Goal: Use online tool/utility

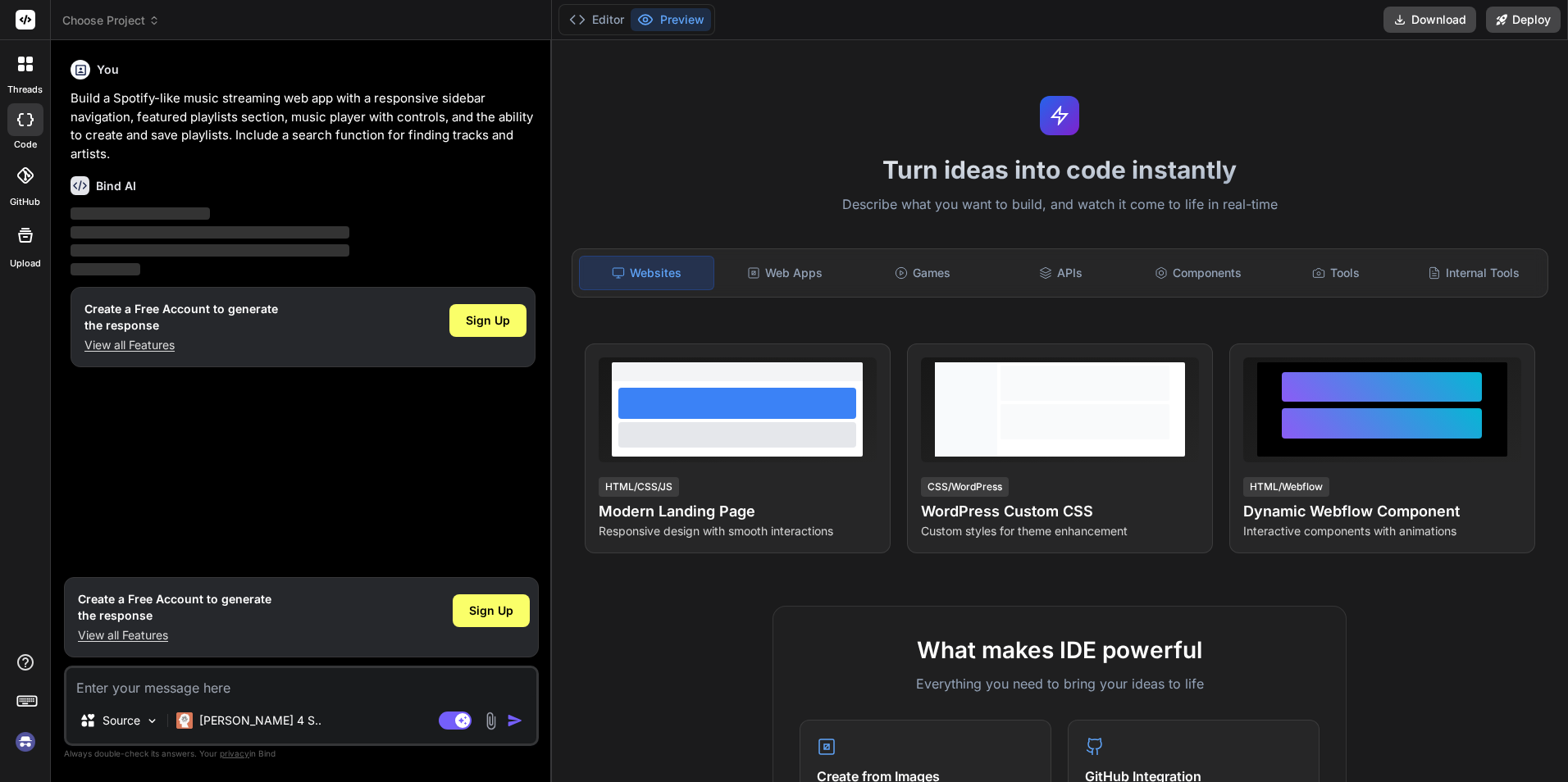
type textarea "x"
click at [803, 277] on div "Web Apps" at bounding box center [785, 273] width 134 height 35
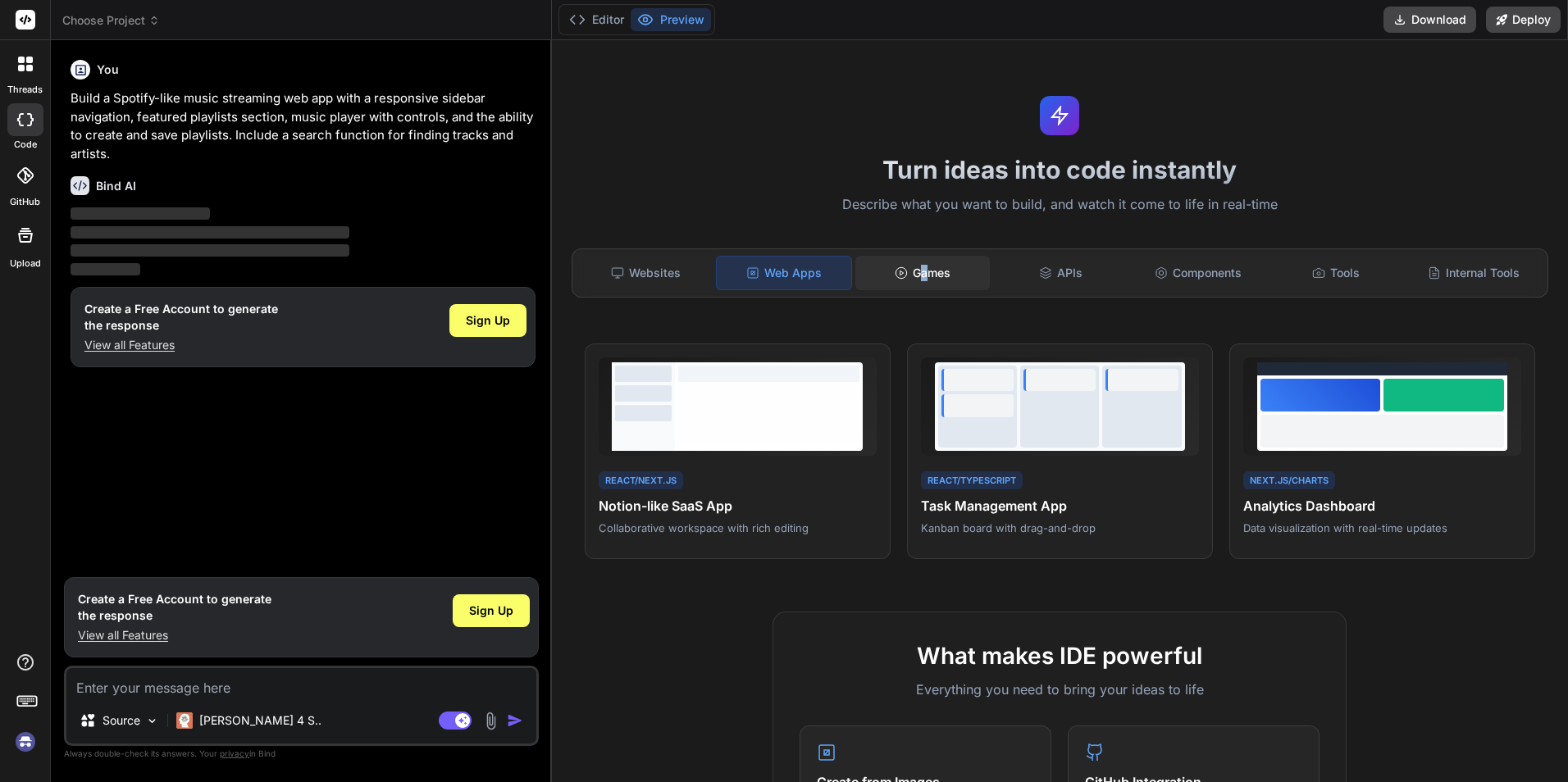
click at [921, 272] on div "Games" at bounding box center [922, 273] width 134 height 35
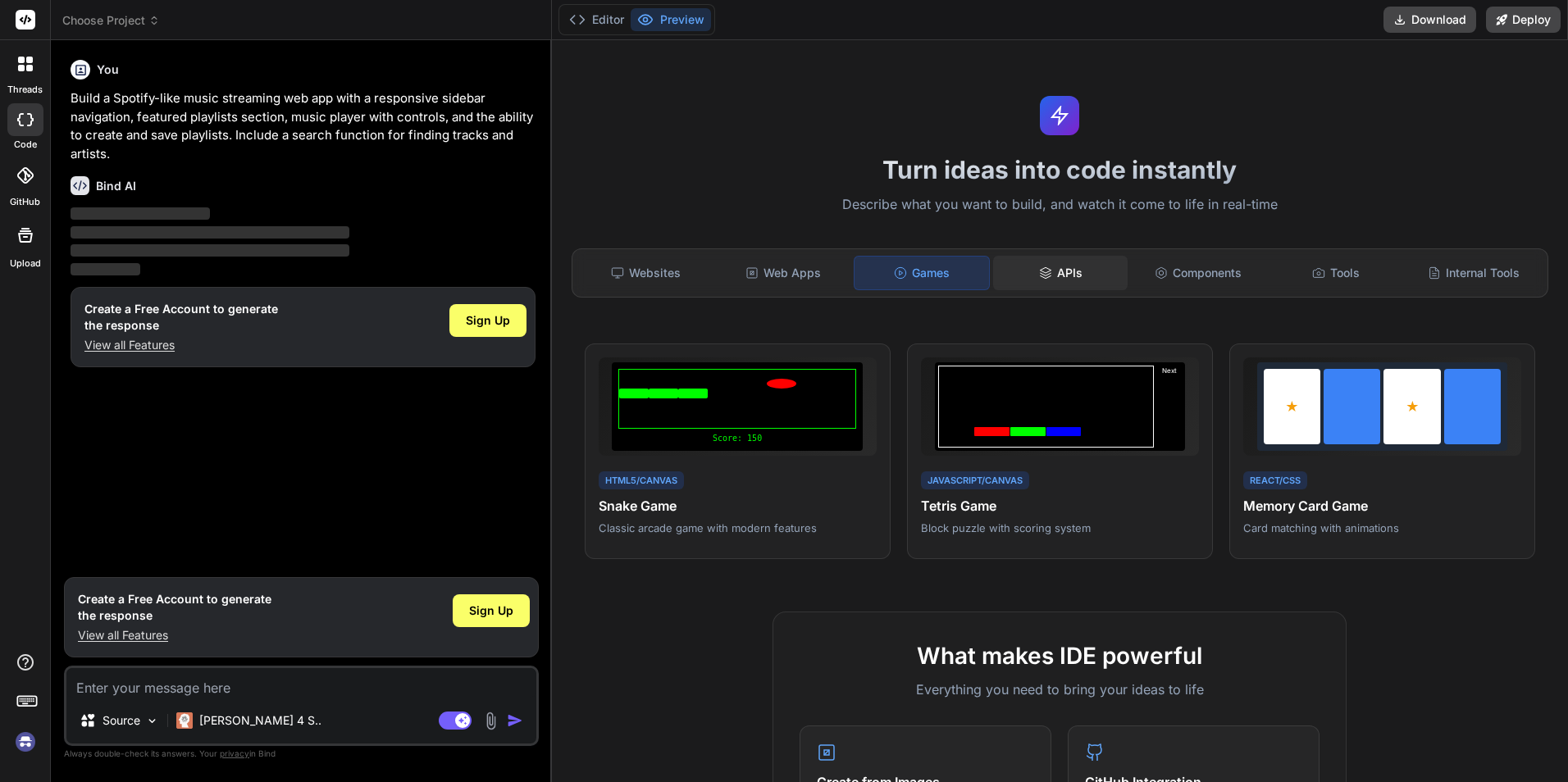
drag, startPoint x: 921, startPoint y: 272, endPoint x: 1034, endPoint y: 274, distance: 113.0
click at [1039, 274] on icon at bounding box center [1045, 272] width 13 height 13
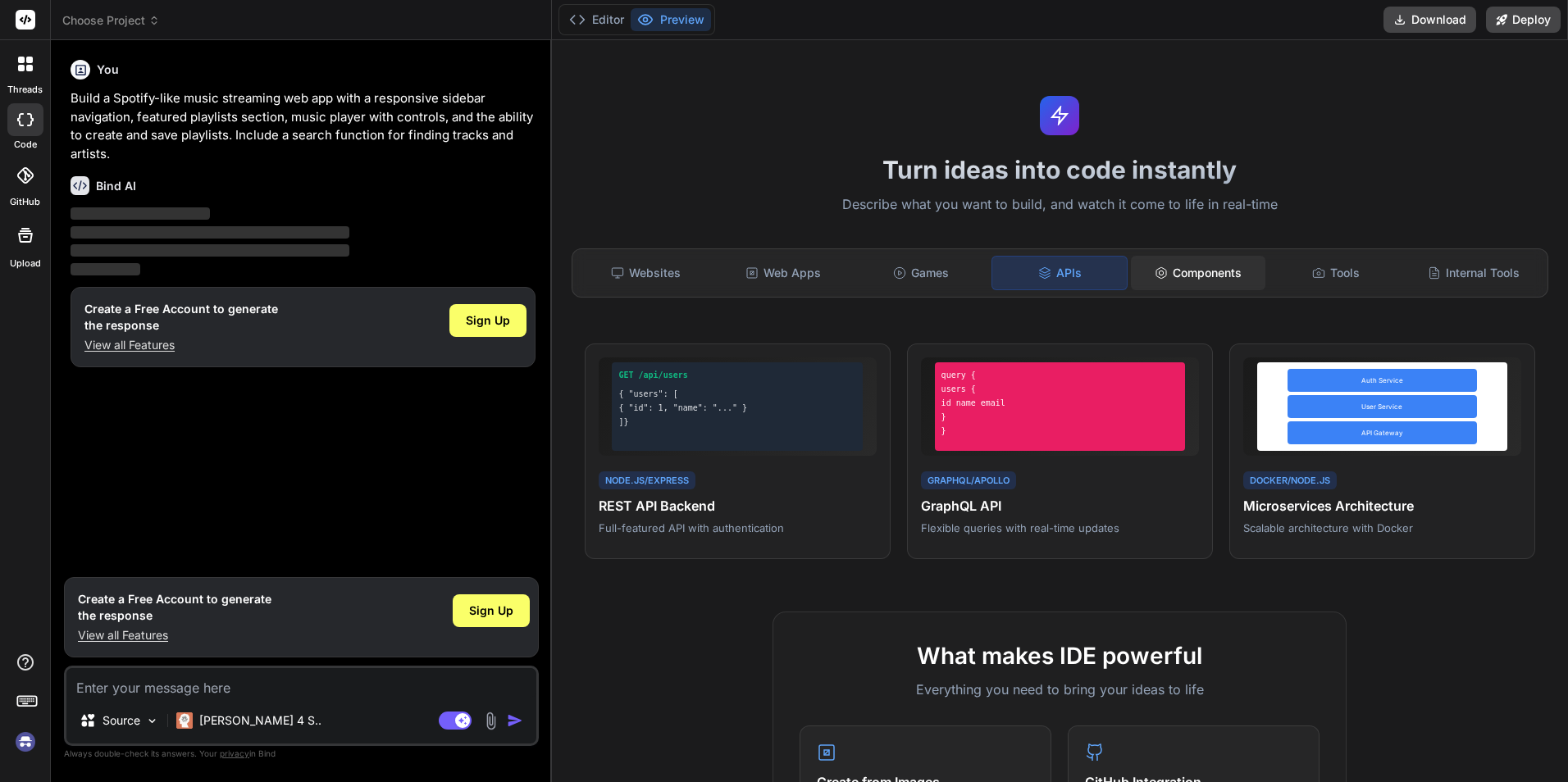
click at [1168, 274] on div "Components" at bounding box center [1198, 273] width 134 height 35
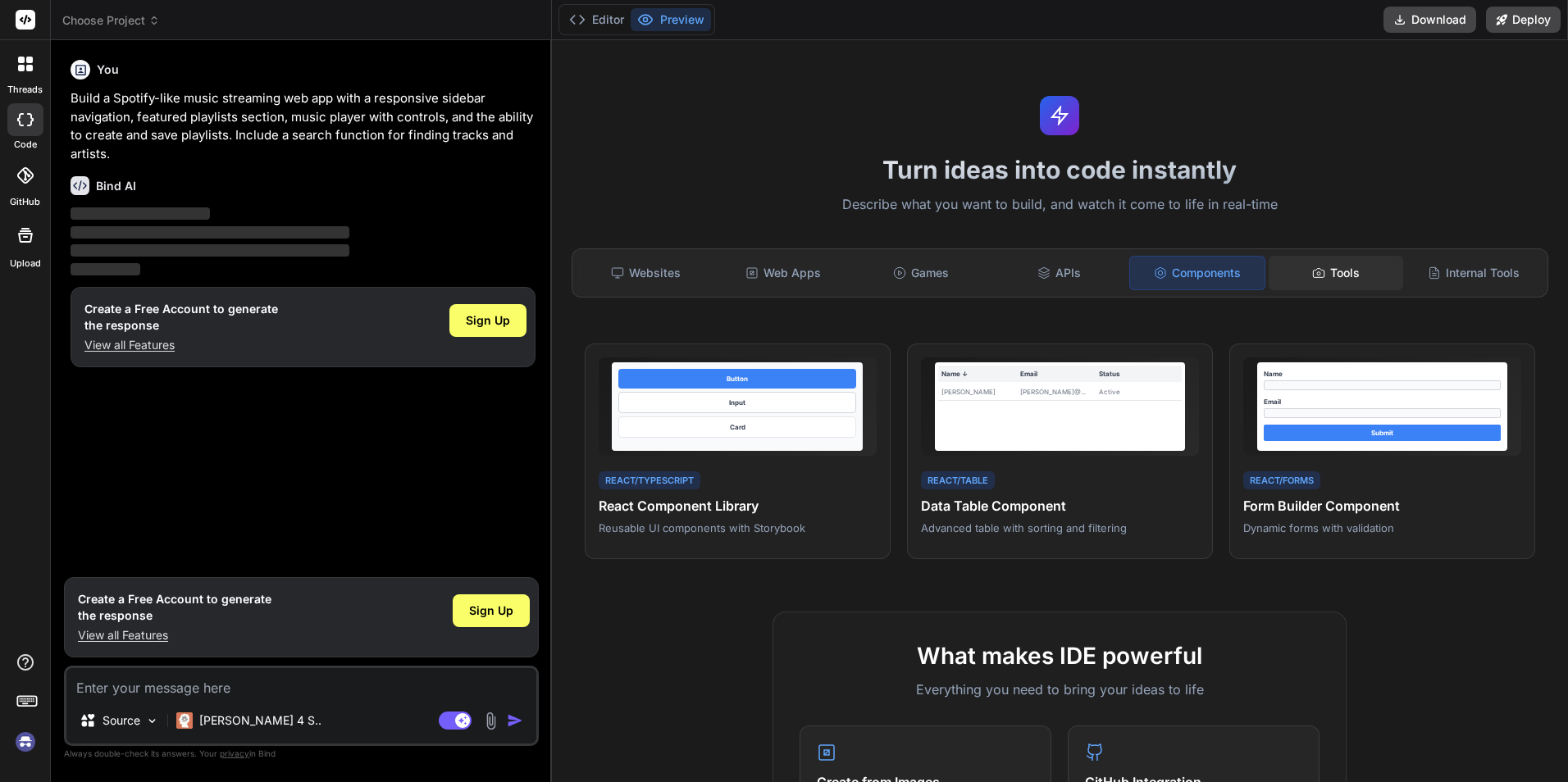
click at [1324, 275] on div "Tools" at bounding box center [1336, 273] width 134 height 35
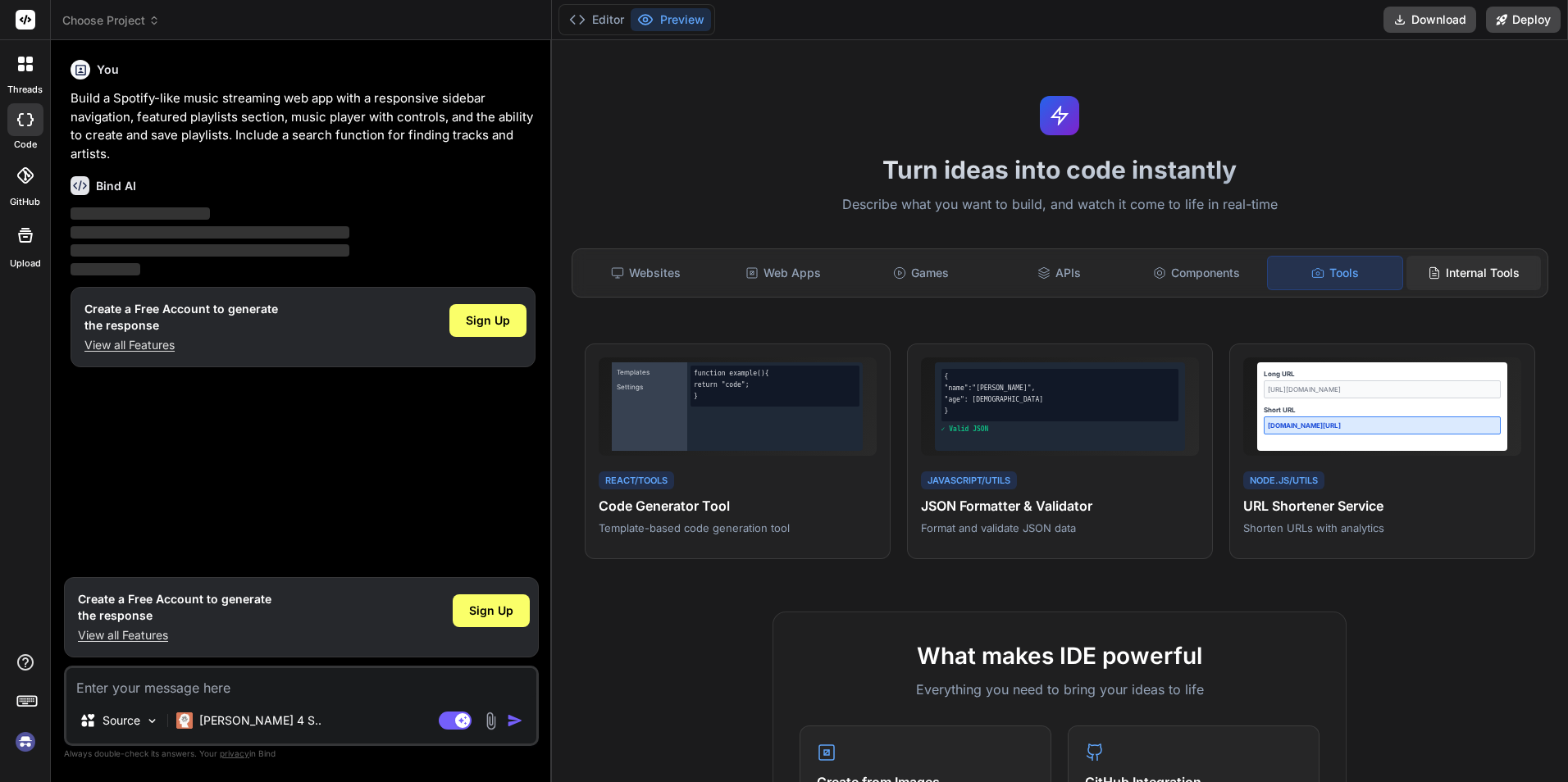
click at [1450, 270] on div "Internal Tools" at bounding box center [1473, 273] width 134 height 35
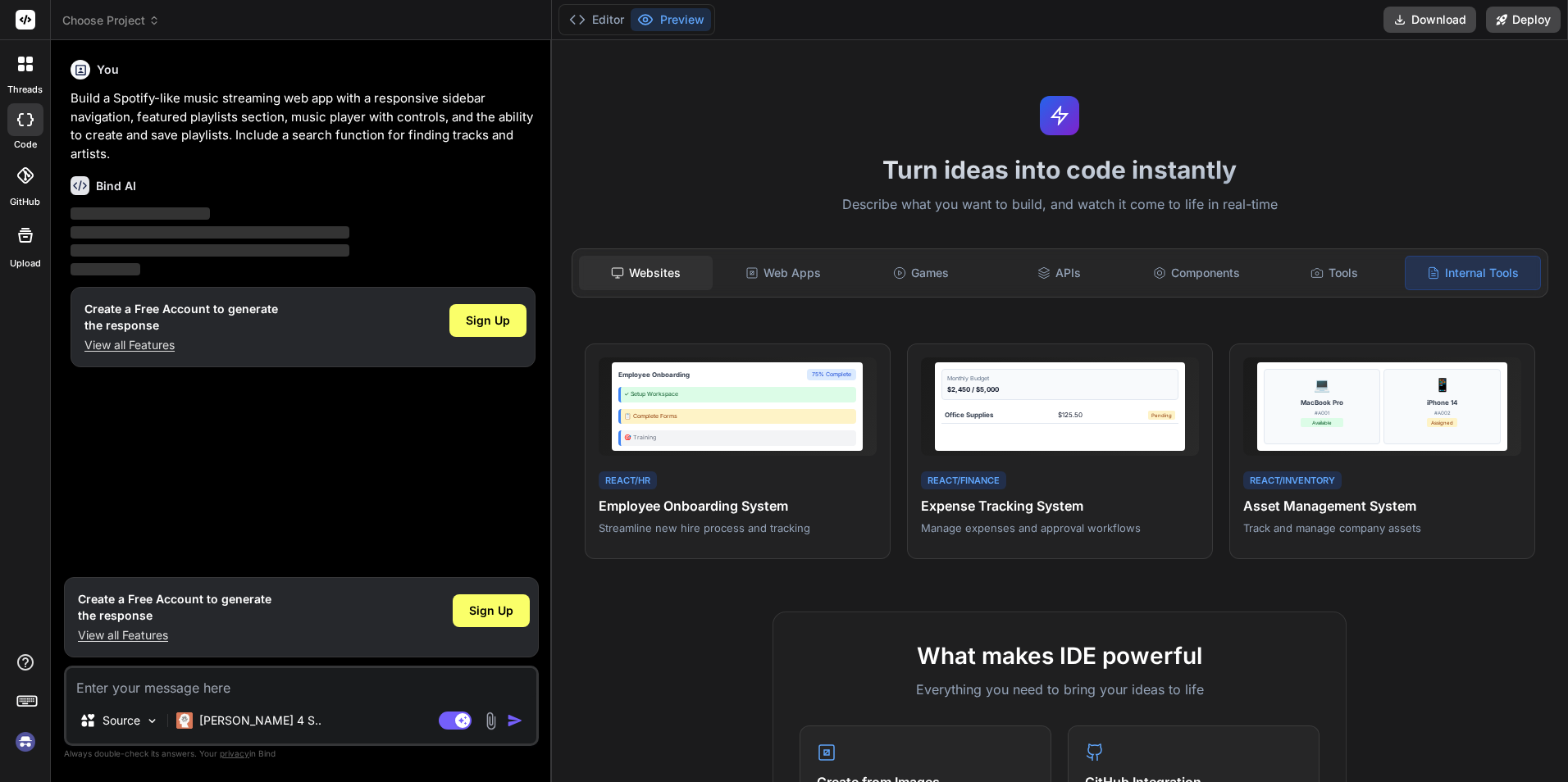
click at [637, 266] on div "Websites" at bounding box center [646, 273] width 134 height 35
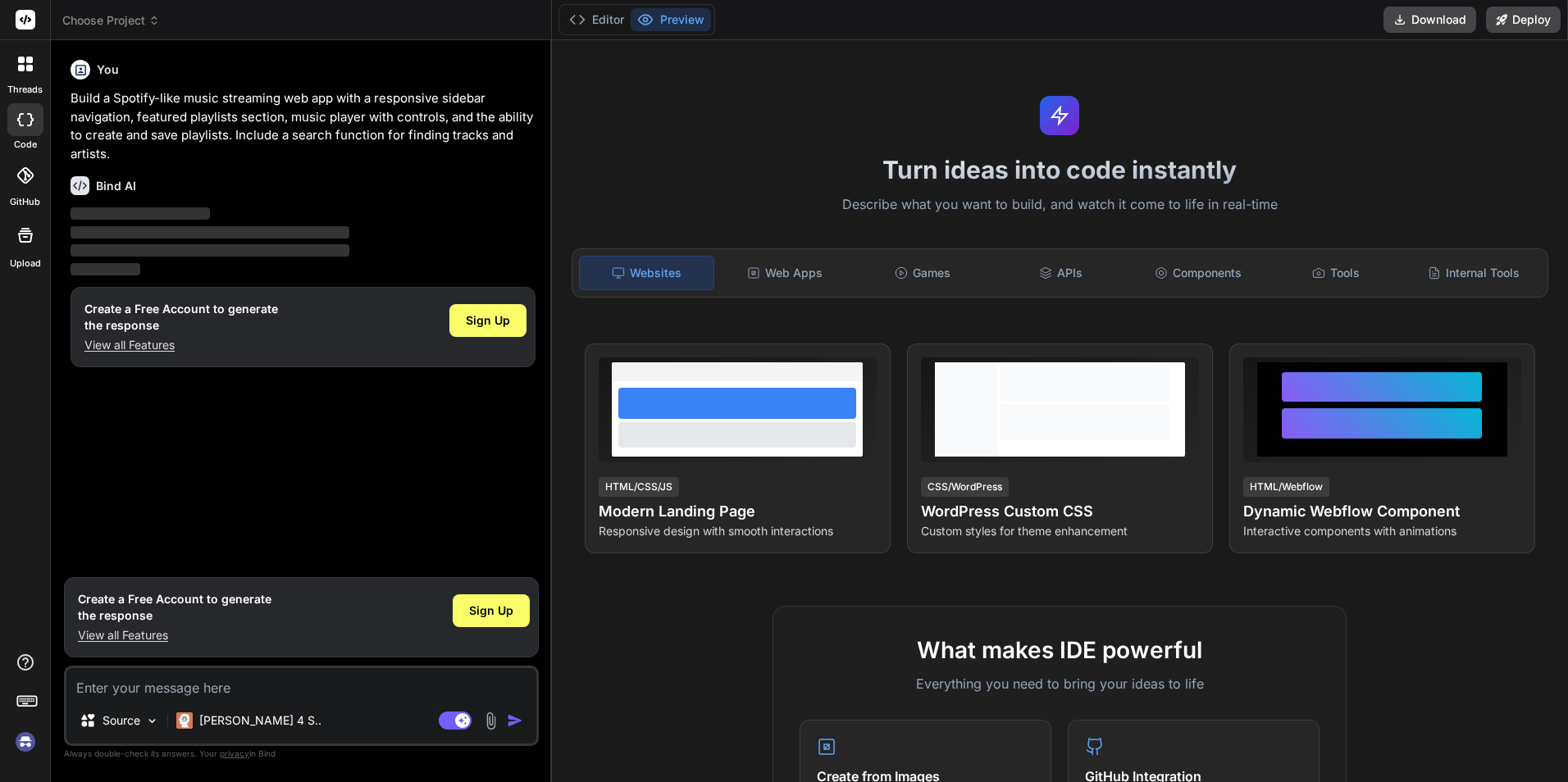
click at [23, 20] on rect at bounding box center [25, 19] width 20 height 20
